Goal: Communication & Community: Ask a question

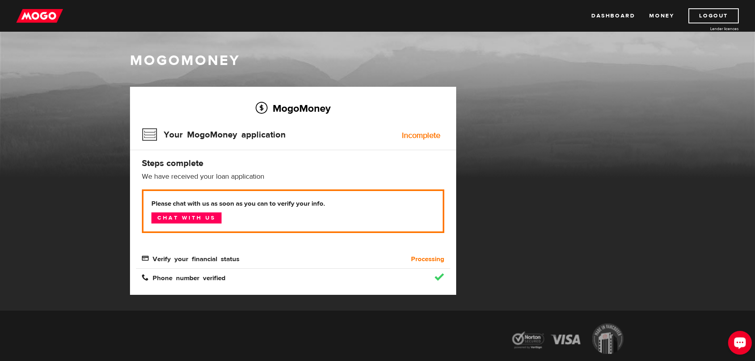
click at [738, 339] on div "Open LiveChat chat widget" at bounding box center [739, 342] width 13 height 13
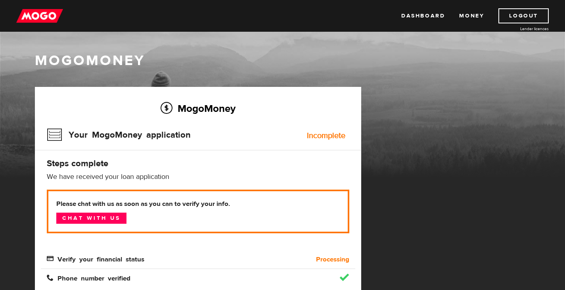
click at [408, 103] on div "MogoMoney Your MogoMoney application Expired Your MogoMoney credit decision has…" at bounding box center [282, 199] width 507 height 224
